Goal: Transaction & Acquisition: Purchase product/service

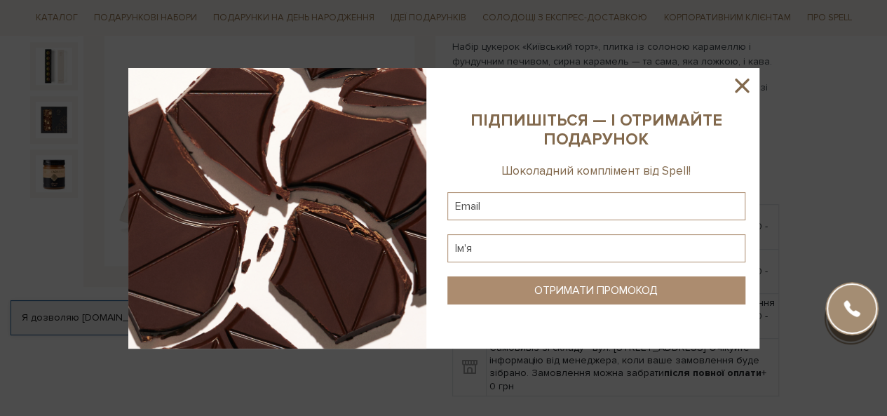
click at [741, 80] on icon at bounding box center [742, 86] width 24 height 24
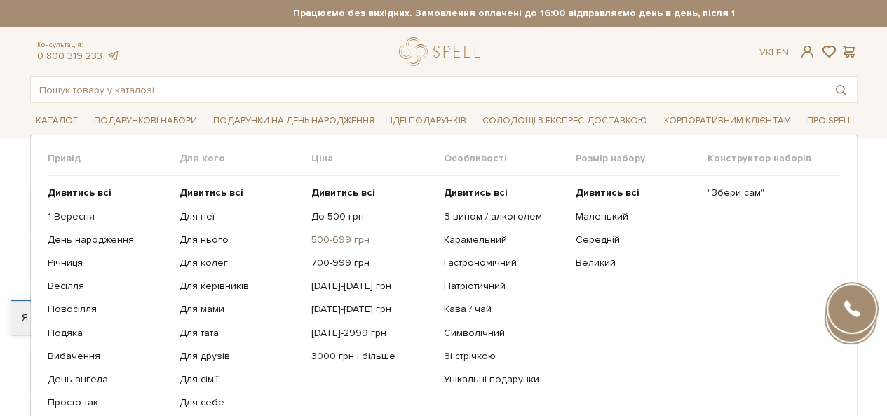
click at [337, 237] on link "500-699 грн" at bounding box center [371, 239] width 121 height 13
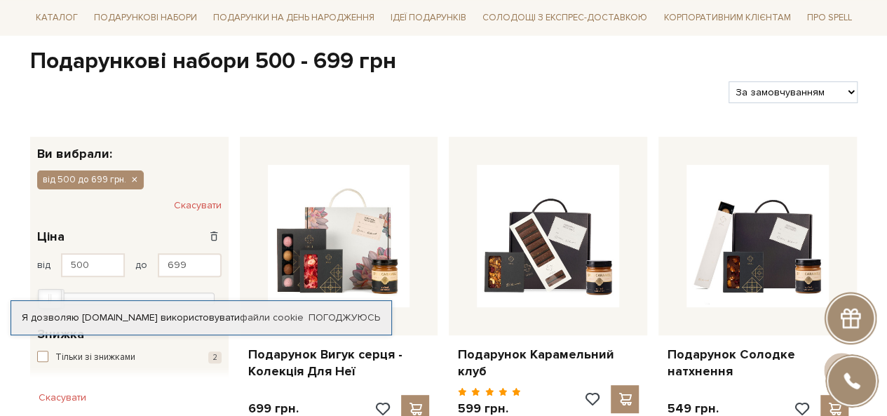
scroll to position [133, 0]
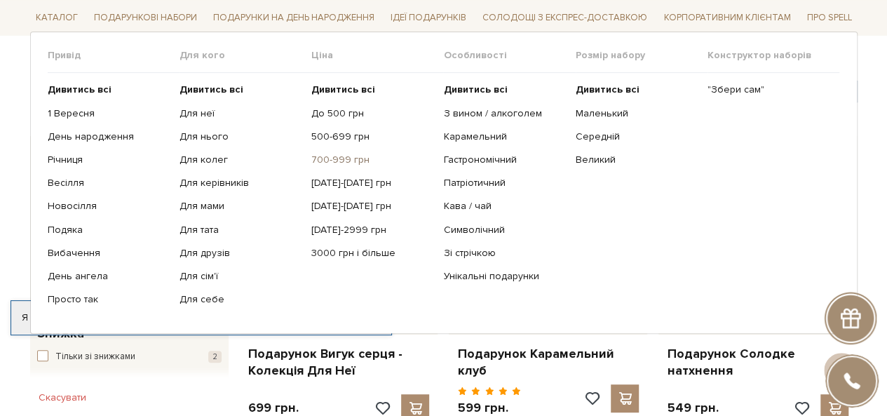
click at [343, 158] on link "700-999 грн" at bounding box center [371, 159] width 121 height 13
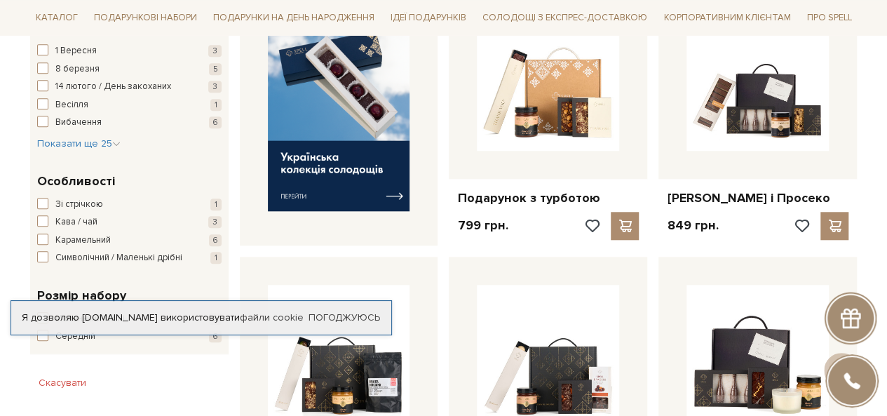
scroll to position [580, 0]
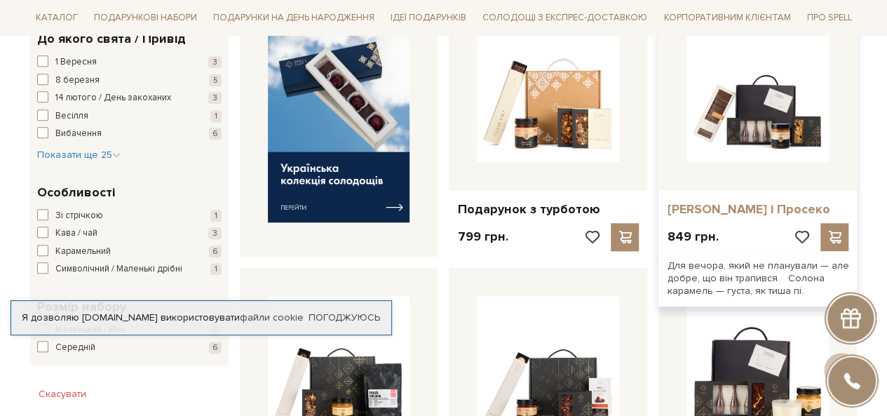
click at [724, 212] on link "[PERSON_NAME] і Просеко" at bounding box center [757, 209] width 182 height 16
